Goal: Check status: Check status

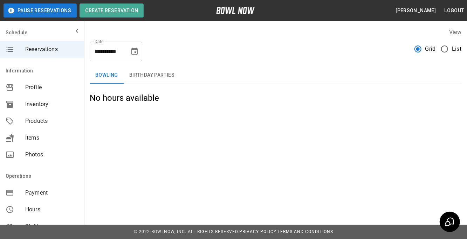
click at [455, 48] on span "List" at bounding box center [456, 49] width 9 height 8
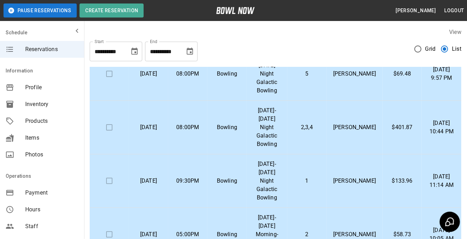
scroll to position [209, 0]
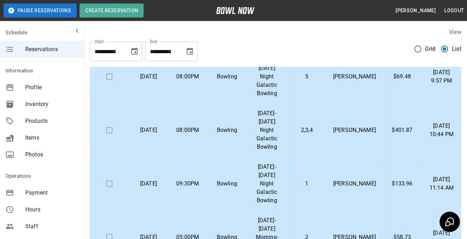
click at [397, 134] on p "$401.87" at bounding box center [402, 130] width 28 height 8
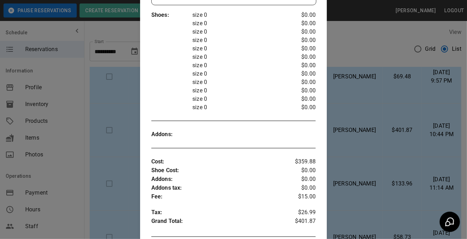
scroll to position [208, 0]
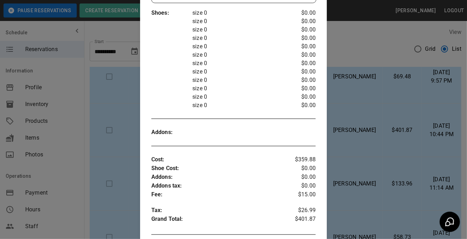
click at [371, 162] on div at bounding box center [233, 119] width 467 height 239
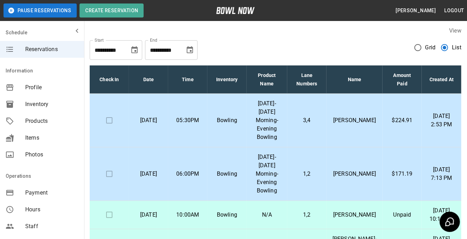
scroll to position [0, 0]
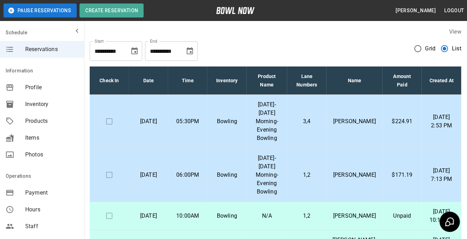
click at [404, 113] on td "$224.91" at bounding box center [401, 122] width 39 height 54
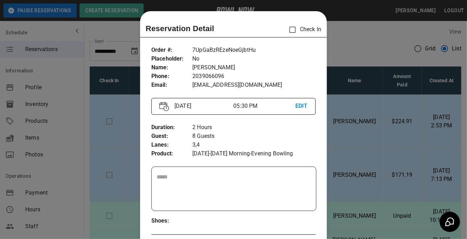
scroll to position [11, 0]
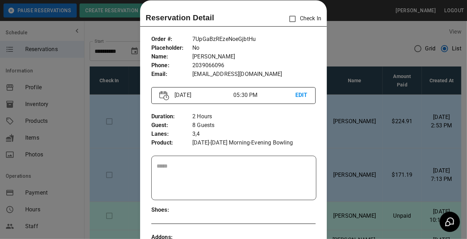
click at [395, 123] on div at bounding box center [233, 119] width 467 height 239
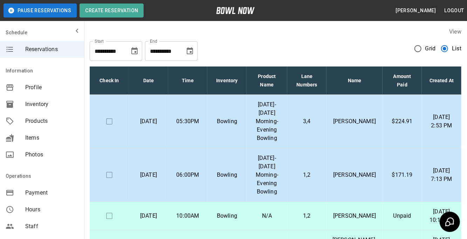
click at [400, 129] on td "$224.91" at bounding box center [401, 122] width 39 height 54
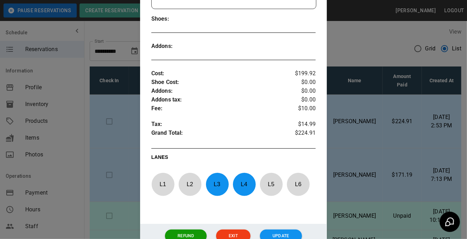
scroll to position [204, 0]
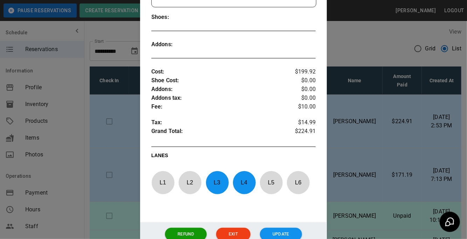
click at [394, 133] on div at bounding box center [233, 119] width 467 height 239
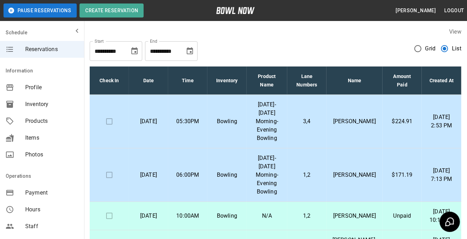
click at [348, 171] on p "[PERSON_NAME]" at bounding box center [354, 175] width 45 height 8
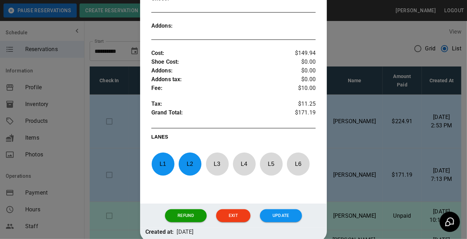
scroll to position [233, 0]
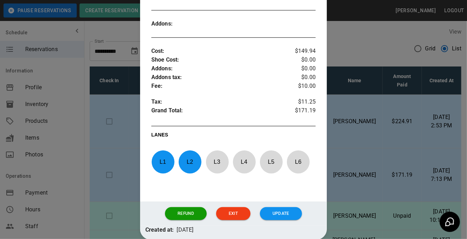
click at [377, 165] on div at bounding box center [233, 119] width 467 height 239
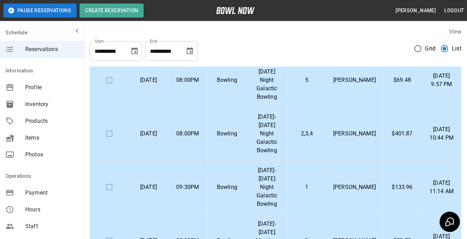
scroll to position [203, 0]
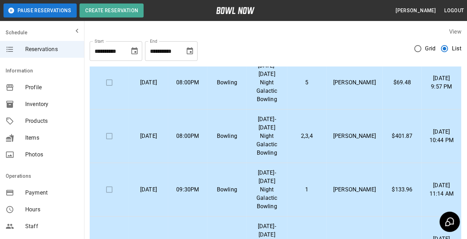
click at [362, 87] on p "[PERSON_NAME]" at bounding box center [354, 82] width 45 height 8
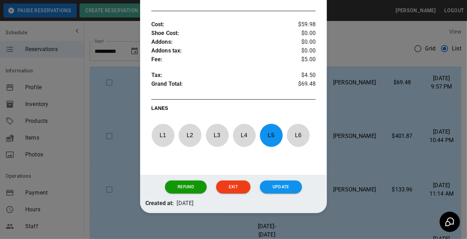
scroll to position [260, 0]
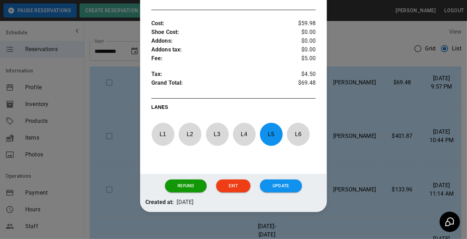
click at [425, 123] on div at bounding box center [233, 119] width 467 height 239
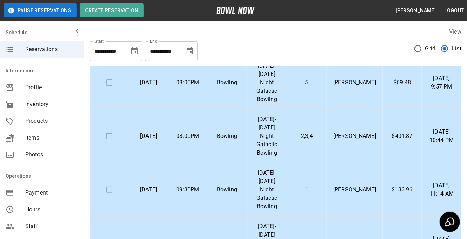
click at [367, 140] on p "[PERSON_NAME]" at bounding box center [354, 136] width 45 height 8
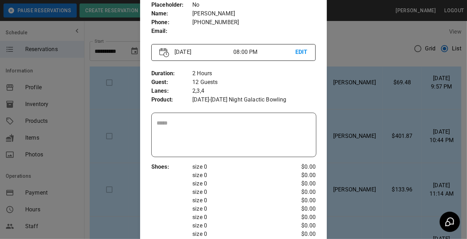
scroll to position [56, 0]
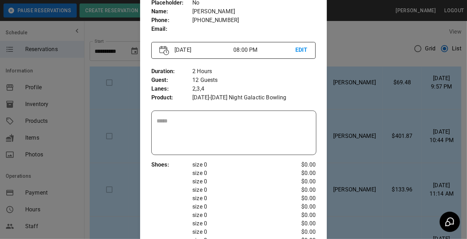
click at [365, 157] on div at bounding box center [233, 119] width 467 height 239
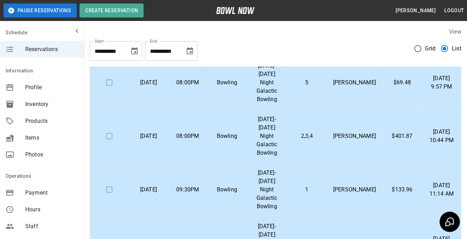
click at [369, 140] on p "[PERSON_NAME]" at bounding box center [354, 136] width 45 height 8
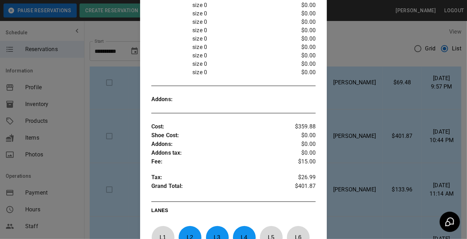
scroll to position [243, 0]
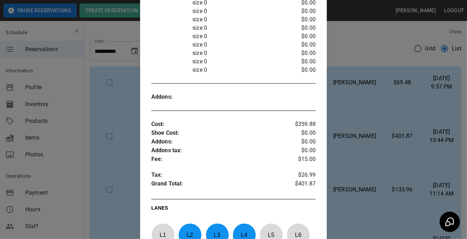
click at [411, 161] on div at bounding box center [233, 119] width 467 height 239
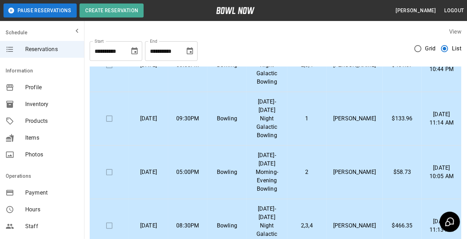
scroll to position [274, 0]
click at [367, 123] on p "[PERSON_NAME]" at bounding box center [354, 119] width 45 height 8
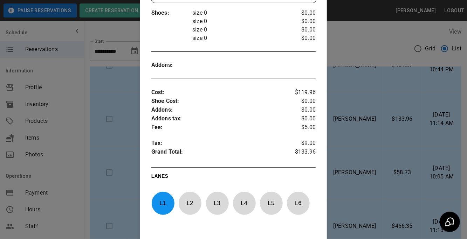
scroll to position [212, 0]
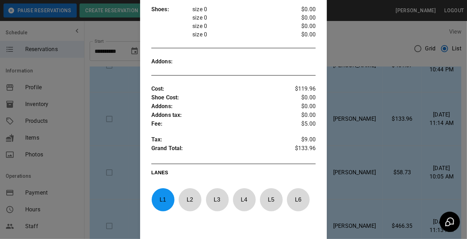
click at [382, 165] on div at bounding box center [233, 119] width 467 height 239
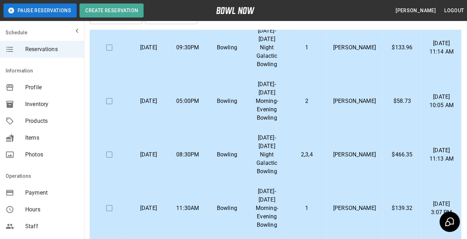
scroll to position [322, 0]
click at [361, 105] on p "[PERSON_NAME]" at bounding box center [354, 101] width 45 height 8
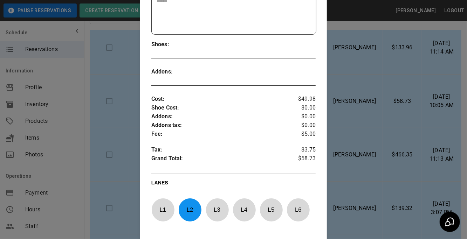
scroll to position [180, 0]
